Goal: Task Accomplishment & Management: Use online tool/utility

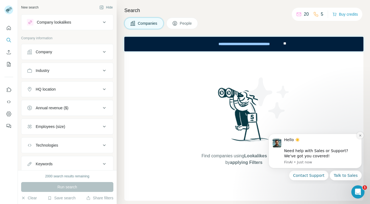
click at [359, 137] on button "Dismiss notification" at bounding box center [360, 135] width 7 height 7
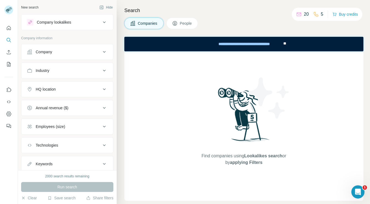
click at [99, 23] on div "Company lookalikes" at bounding box center [64, 22] width 74 height 7
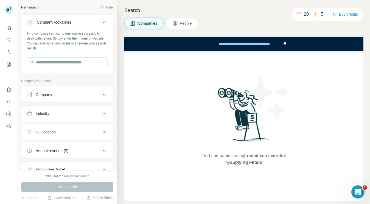
click at [99, 23] on div "Company lookalikes" at bounding box center [64, 22] width 74 height 7
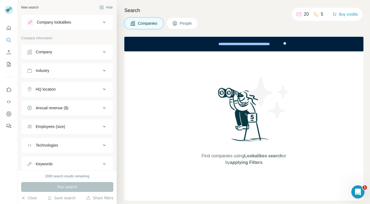
click at [85, 56] on button "Company" at bounding box center [67, 51] width 92 height 13
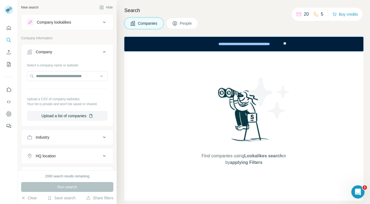
click at [85, 56] on button "Company" at bounding box center [67, 52] width 92 height 15
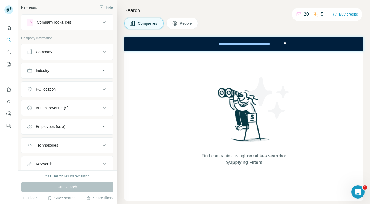
click at [78, 75] on button "Industry" at bounding box center [67, 70] width 92 height 13
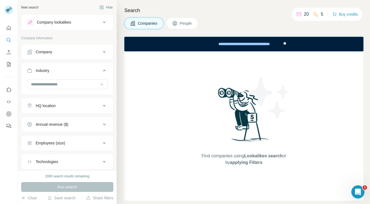
click at [78, 75] on button "Industry" at bounding box center [67, 71] width 92 height 15
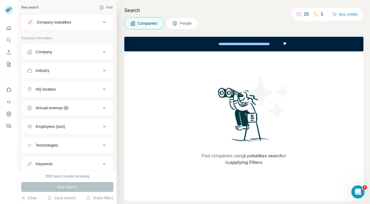
click at [78, 89] on div "HQ location" at bounding box center [64, 89] width 74 height 5
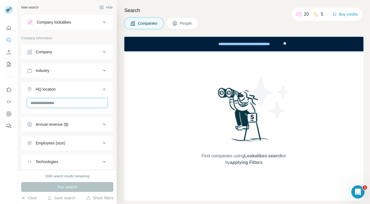
click at [72, 105] on input "text" at bounding box center [67, 103] width 81 height 10
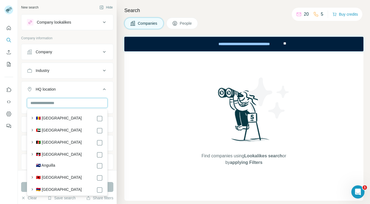
type input "*"
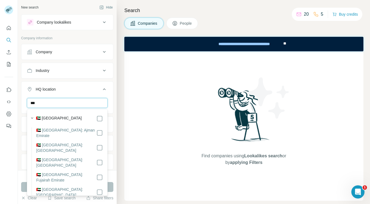
drag, startPoint x: 65, startPoint y: 105, endPoint x: 34, endPoint y: 106, distance: 30.8
click at [34, 106] on input "***" at bounding box center [67, 103] width 81 height 10
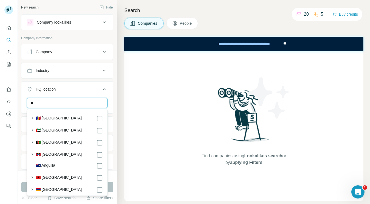
type input "*"
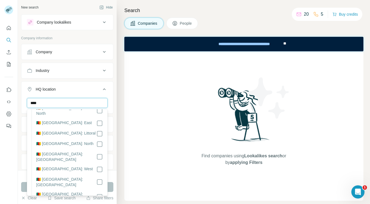
scroll to position [81, 0]
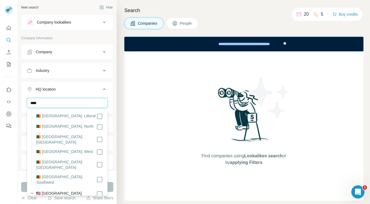
type input "****"
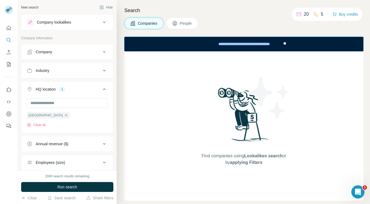
click at [77, 90] on div "HQ location 1" at bounding box center [64, 89] width 74 height 5
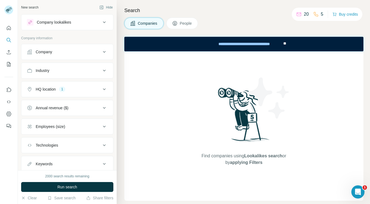
click at [63, 124] on div "Employees (size)" at bounding box center [50, 126] width 29 height 5
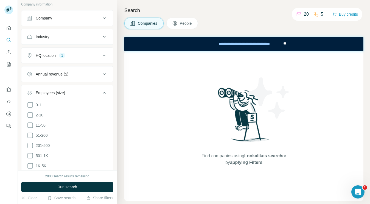
scroll to position [48, 0]
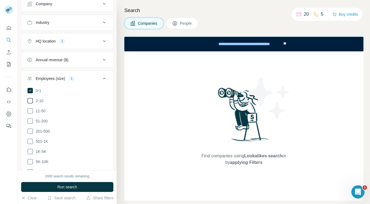
click at [32, 100] on icon at bounding box center [30, 100] width 7 height 7
click at [32, 109] on icon at bounding box center [30, 111] width 7 height 7
click at [32, 123] on icon at bounding box center [30, 121] width 7 height 7
click at [32, 131] on icon at bounding box center [30, 131] width 7 height 7
click at [28, 140] on icon at bounding box center [29, 141] width 5 height 5
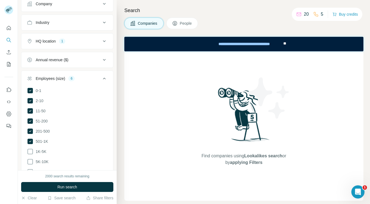
click at [29, 146] on ul "0-1 2-10 11-50 [PHONE_NUMBER] 501-1K 1K-5K 5K-10K 10K-50K 50K-100K 100K-500K 50…" at bounding box center [67, 146] width 81 height 119
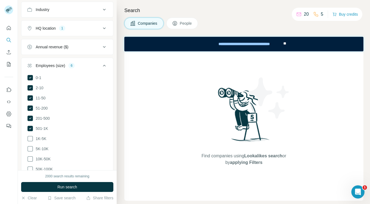
scroll to position [62, 0]
click at [29, 140] on li "1K-5K" at bounding box center [67, 137] width 81 height 7
click at [29, 137] on icon at bounding box center [30, 137] width 7 height 7
click at [29, 144] on icon at bounding box center [30, 147] width 7 height 7
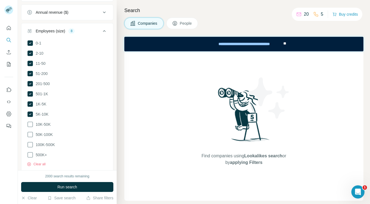
scroll to position [102, 0]
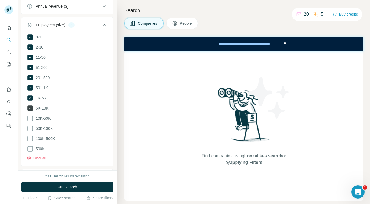
click at [34, 108] on span "5K-10K" at bounding box center [41, 107] width 15 height 5
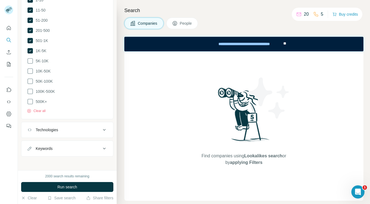
click at [67, 127] on div "Technologies" at bounding box center [64, 129] width 74 height 5
click at [61, 146] on div "Keywords" at bounding box center [64, 148] width 74 height 5
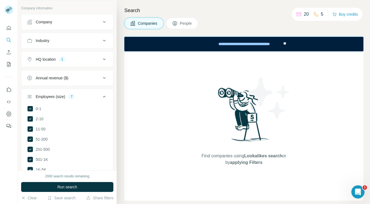
scroll to position [0, 0]
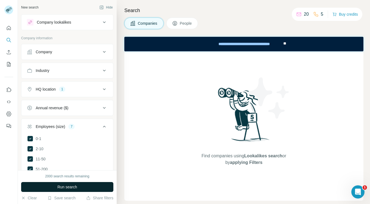
click at [82, 188] on button "Run search" at bounding box center [67, 187] width 92 height 10
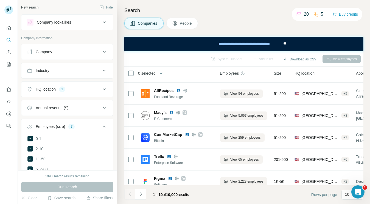
scroll to position [114, 0]
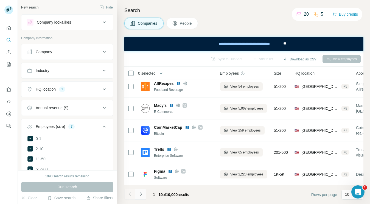
click at [139, 193] on icon "Navigate to next page" at bounding box center [140, 193] width 5 height 5
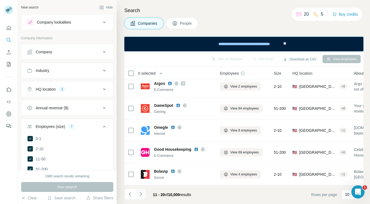
click at [143, 195] on button "Navigate to next page" at bounding box center [140, 194] width 11 height 11
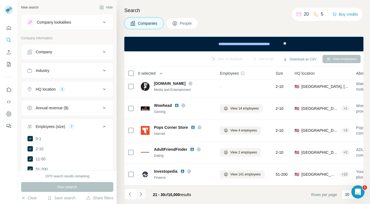
click at [142, 196] on icon "Navigate to next page" at bounding box center [140, 193] width 5 height 5
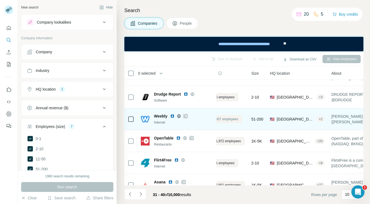
scroll to position [82, 0]
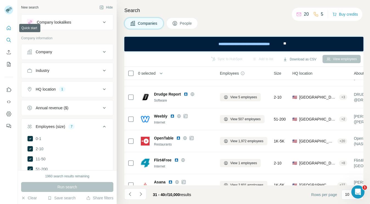
click at [10, 29] on icon "Quick start" at bounding box center [8, 27] width 5 height 5
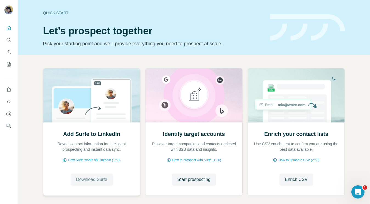
click at [85, 181] on span "Download Surfe" at bounding box center [91, 179] width 31 height 7
click at [197, 182] on span "Start prospecting" at bounding box center [193, 179] width 33 height 7
click at [80, 185] on button "Go to LinkedIn" at bounding box center [92, 180] width 40 height 12
